Goal: Check status: Check status

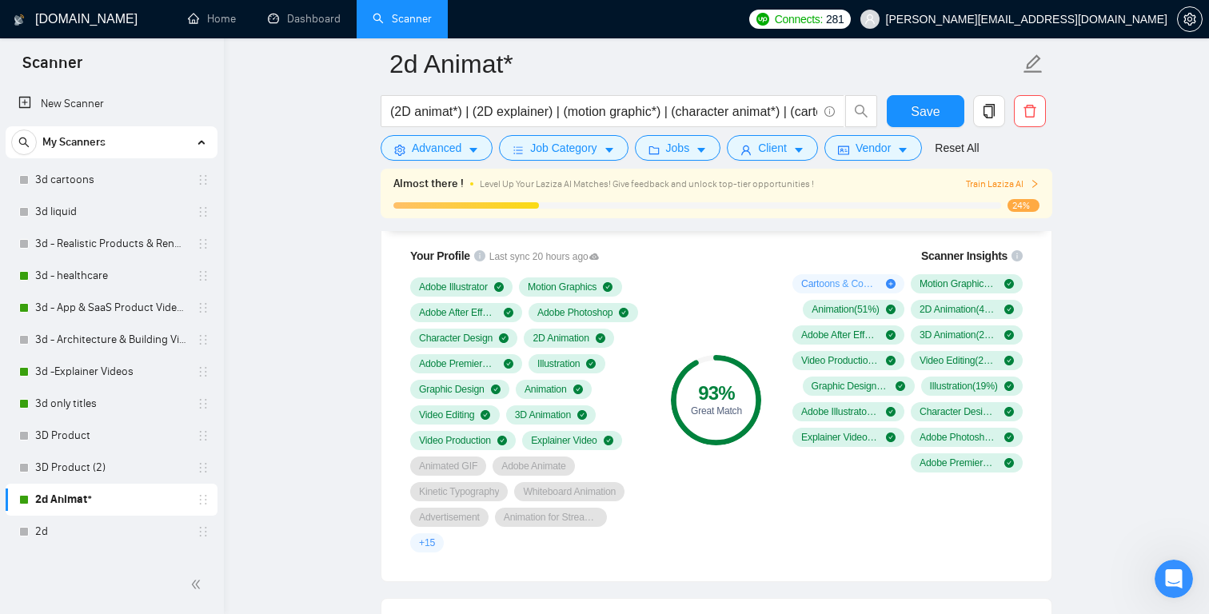
scroll to position [620, 0]
click at [313, 14] on link "Dashboard" at bounding box center [304, 19] width 73 height 14
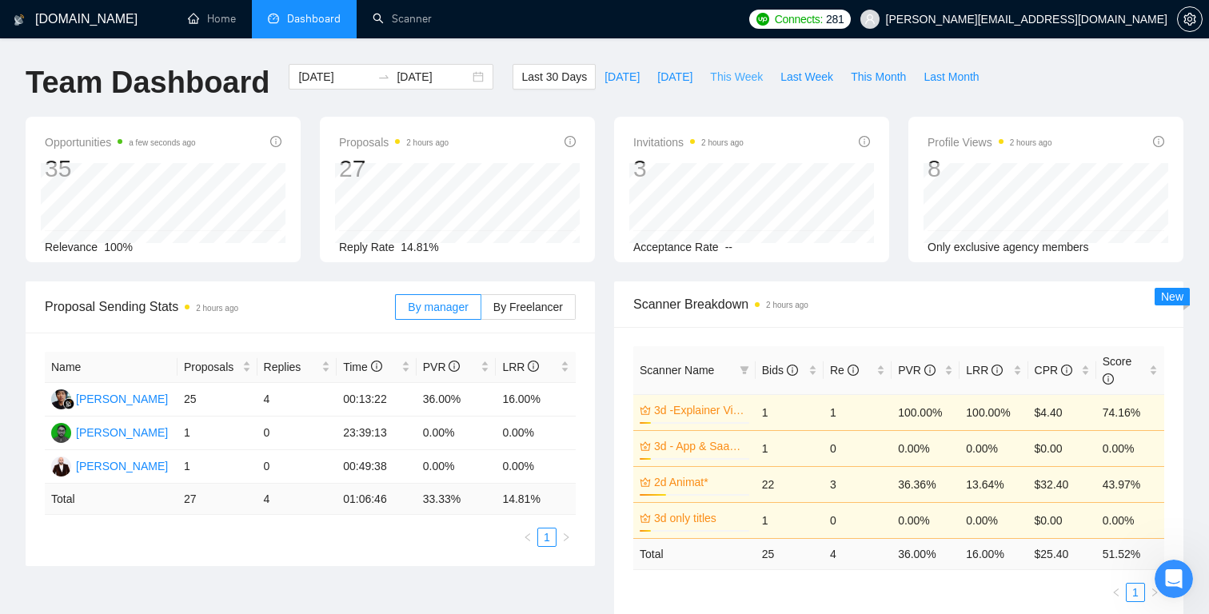
click at [737, 77] on span "This Week" at bounding box center [736, 77] width 53 height 18
type input "[DATE]"
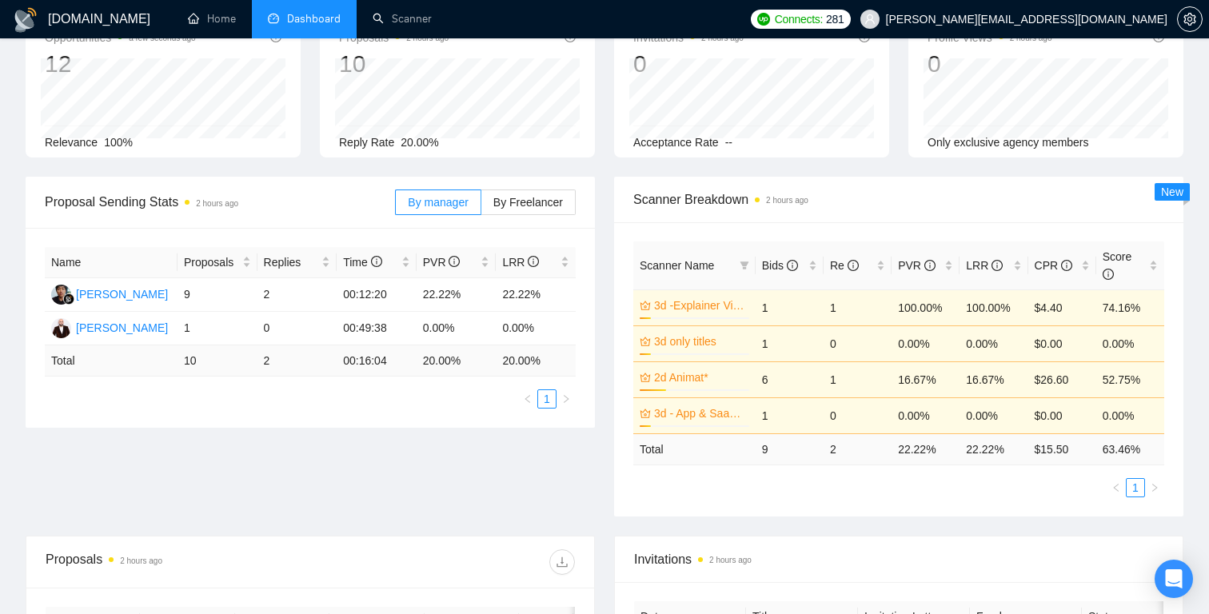
scroll to position [106, 0]
